Goal: Book appointment/travel/reservation

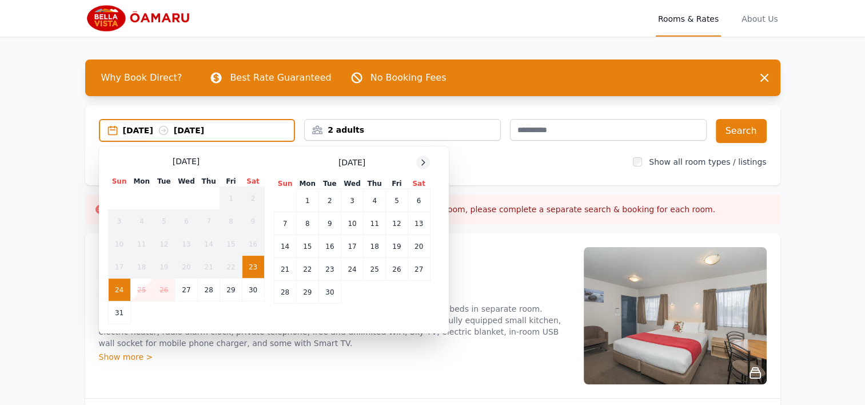
click at [423, 164] on icon at bounding box center [423, 162] width 9 height 9
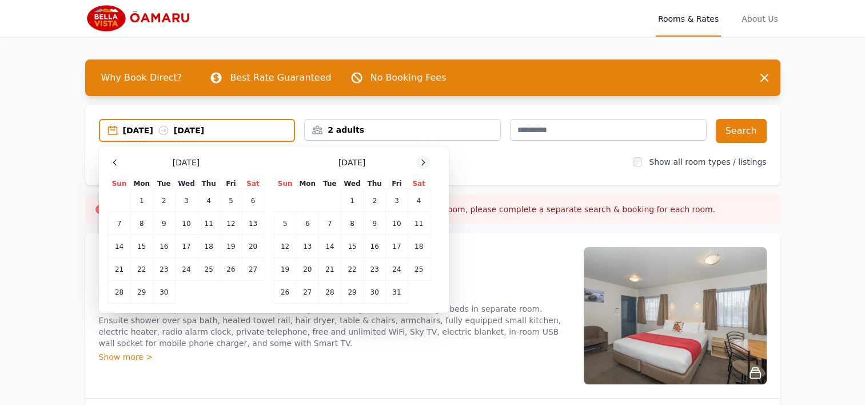
click at [423, 164] on icon at bounding box center [423, 162] width 9 height 9
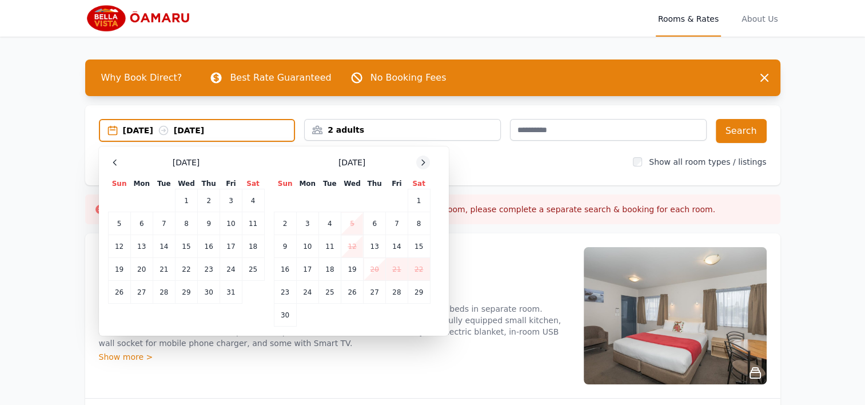
click at [423, 163] on icon at bounding box center [423, 162] width 9 height 9
click at [423, 163] on icon at bounding box center [423, 162] width 3 height 5
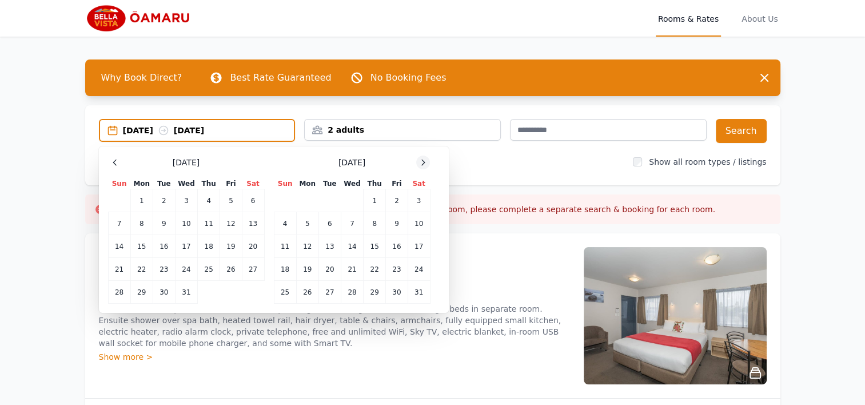
click at [423, 163] on icon at bounding box center [423, 162] width 3 height 5
click at [423, 162] on icon at bounding box center [423, 162] width 9 height 9
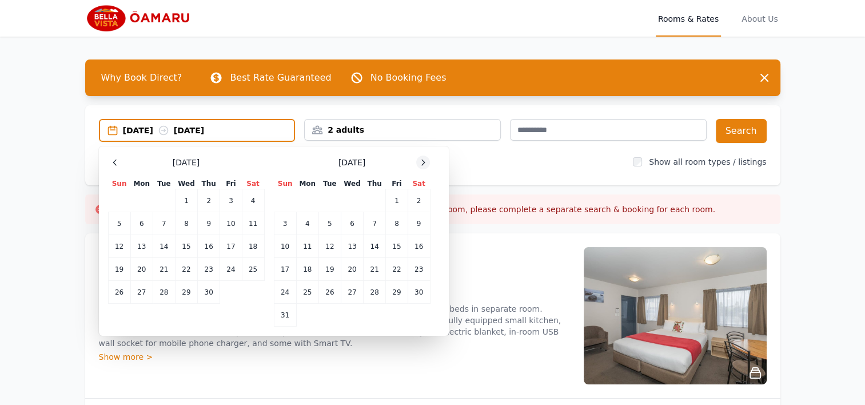
click at [422, 162] on icon at bounding box center [423, 162] width 9 height 9
click at [256, 288] on td "30" at bounding box center [253, 292] width 22 height 23
click at [310, 195] on td "1" at bounding box center [307, 200] width 22 height 23
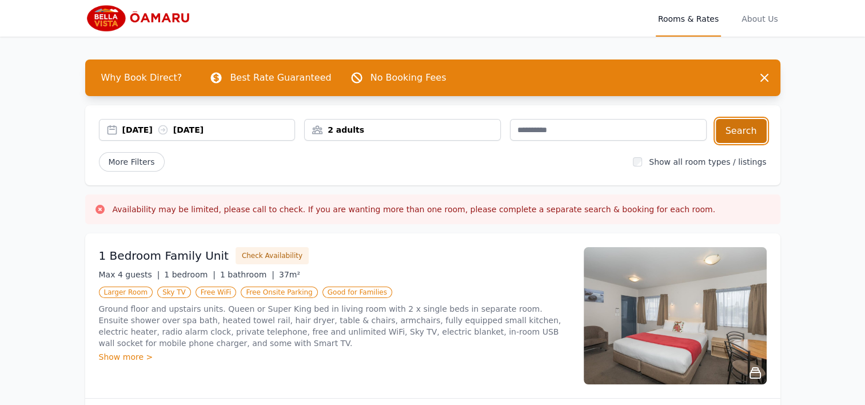
click at [752, 126] on button "Search" at bounding box center [741, 131] width 51 height 24
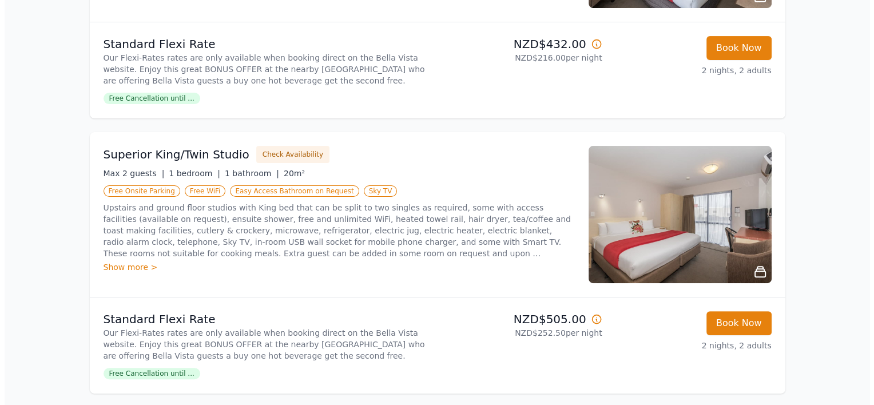
scroll to position [343, 0]
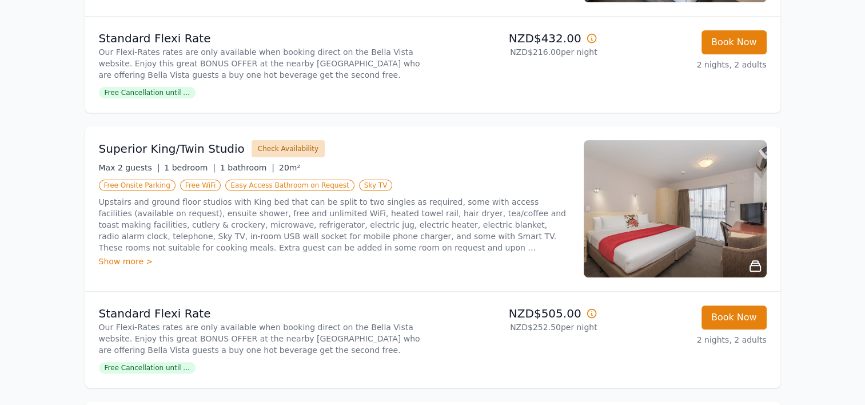
click at [279, 150] on button "Check Availability" at bounding box center [288, 148] width 73 height 17
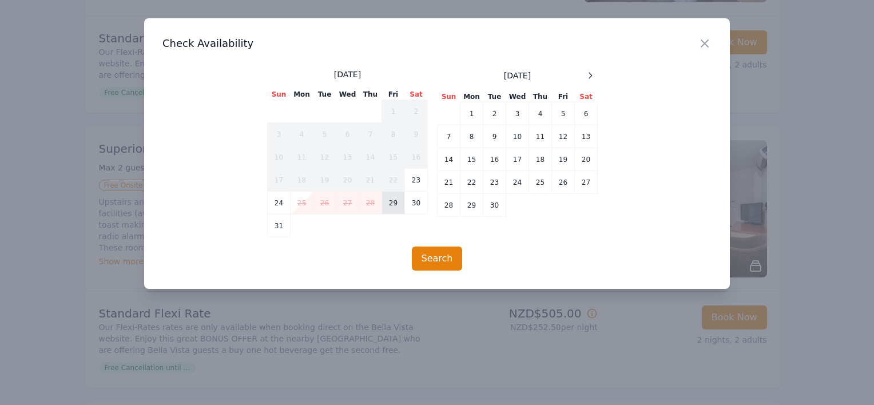
click at [398, 208] on td "29" at bounding box center [393, 203] width 23 height 23
click at [471, 113] on td "1" at bounding box center [471, 113] width 23 height 23
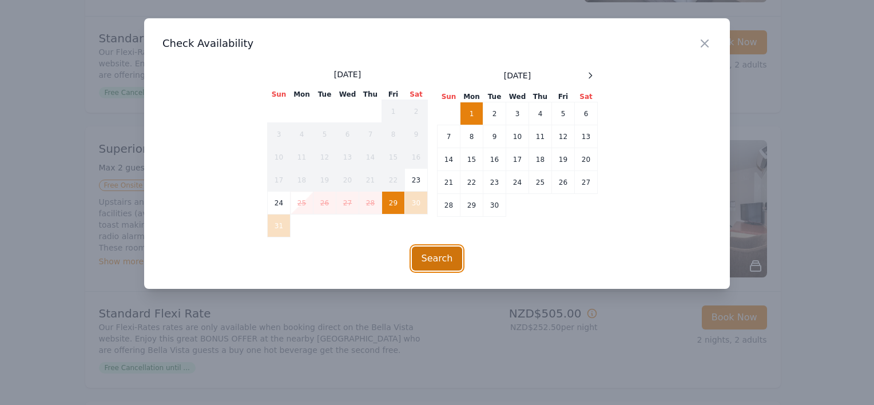
click at [438, 263] on button "Search" at bounding box center [437, 259] width 51 height 24
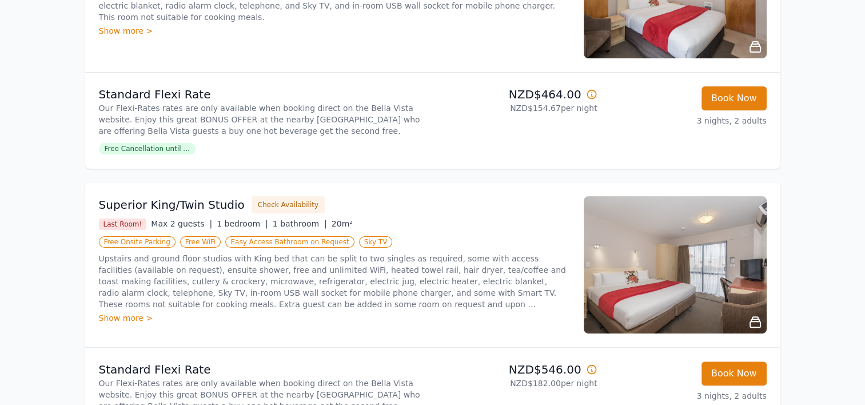
scroll to position [229, 0]
